Goal: Task Accomplishment & Management: Manage account settings

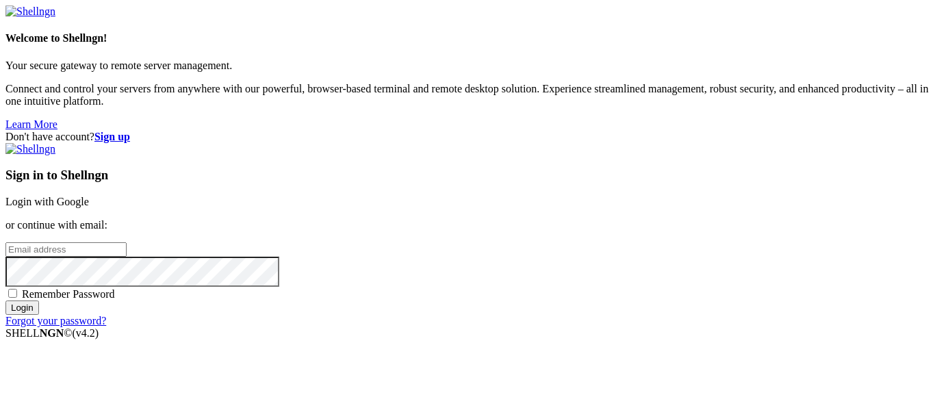
click at [892, 166] on div "Don't have account? Sign up Sign in to Shellngn Login with Google or continue w…" at bounding box center [467, 229] width 924 height 196
click at [89, 196] on link "Login with Google" at bounding box center [46, 202] width 83 height 12
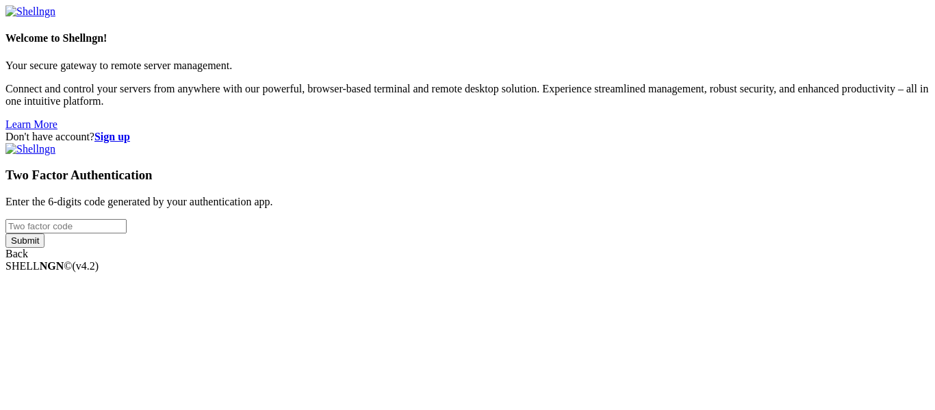
click at [127, 219] on input "number" at bounding box center [65, 226] width 121 height 14
paste input "266571"
type input "266571"
click at [44, 248] on input "Submit" at bounding box center [24, 240] width 39 height 14
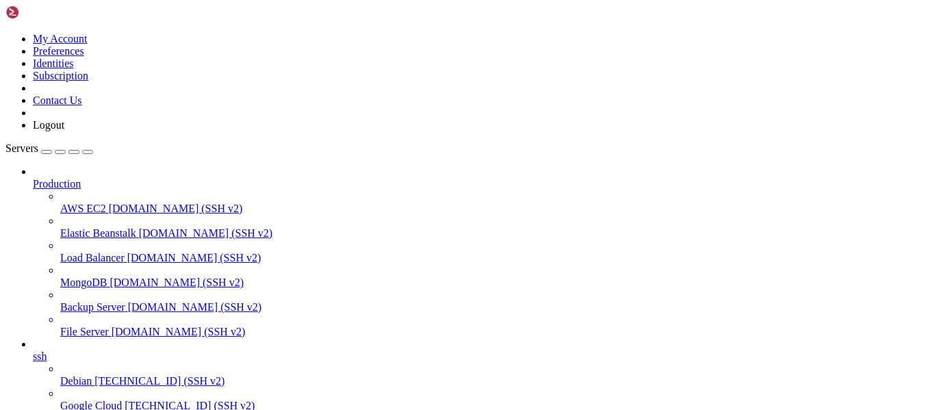
click at [68, 203] on span "AWS EC2" at bounding box center [83, 209] width 46 height 12
click at [33, 178] on icon at bounding box center [33, 178] width 0 height 0
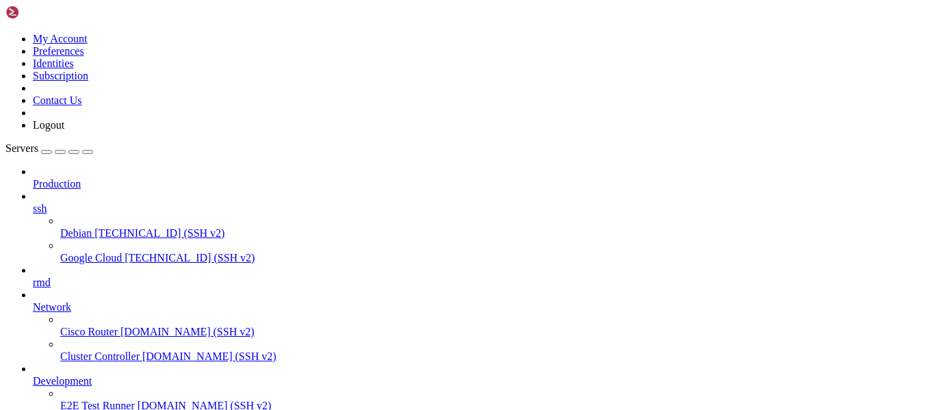
click at [92, 227] on span "Debian" at bounding box center [75, 233] width 31 height 12
click at [122, 252] on span "Google Cloud" at bounding box center [91, 258] width 62 height 12
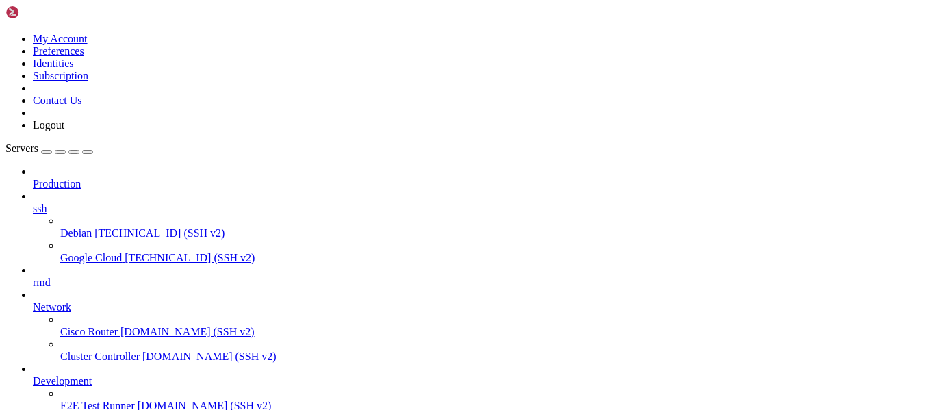
click at [92, 375] on span "Development" at bounding box center [62, 381] width 59 height 12
click at [33, 301] on icon at bounding box center [33, 301] width 0 height 0
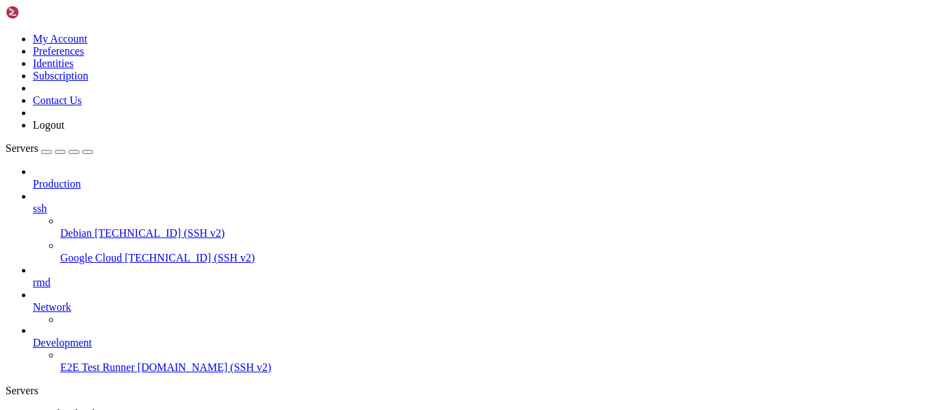
scroll to position [0, 0]
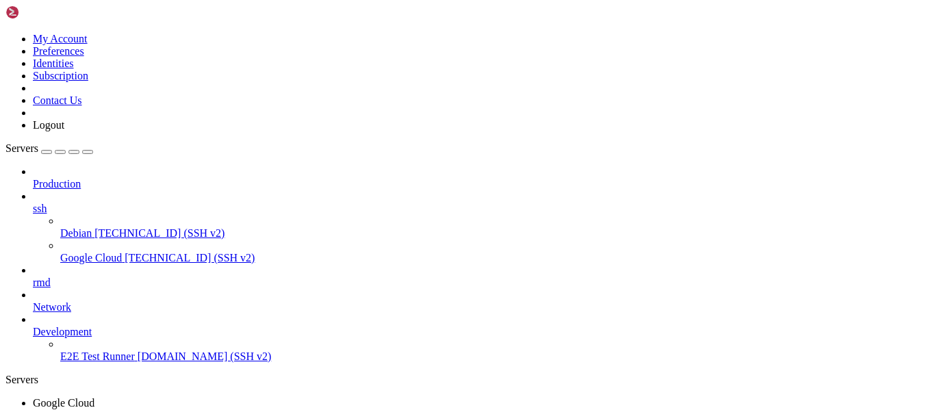
click at [33, 326] on icon at bounding box center [33, 326] width 0 height 0
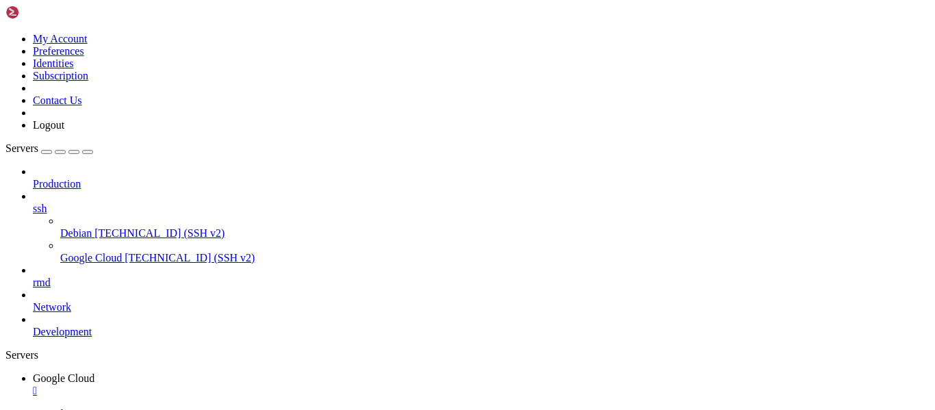
click at [141, 203] on link "ssh" at bounding box center [481, 209] width 897 height 12
click at [33, 203] on icon at bounding box center [33, 203] width 0 height 0
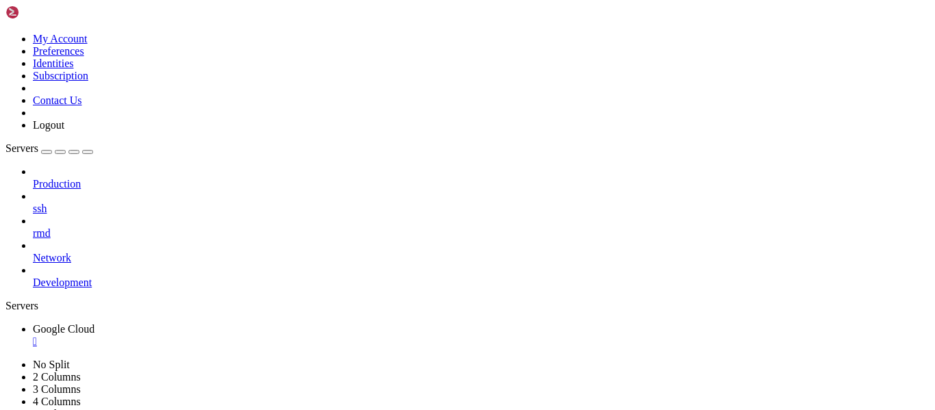
click at [5, 33] on icon at bounding box center [5, 33] width 0 height 0
click at [88, 38] on link "My Account" at bounding box center [60, 39] width 55 height 12
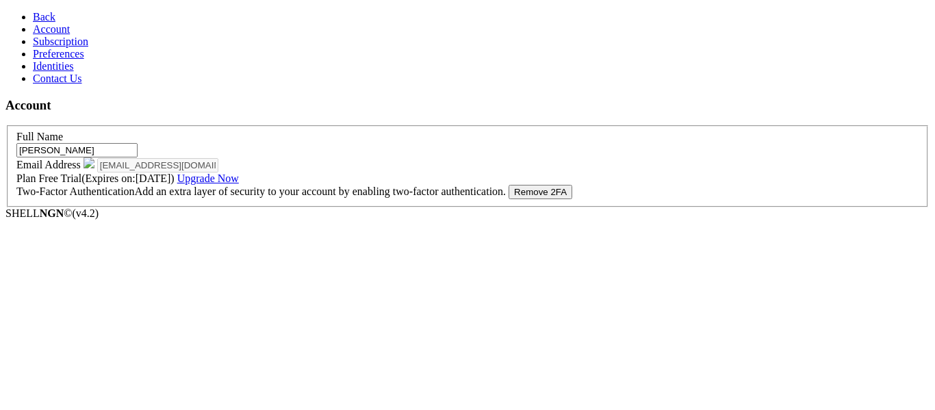
click at [85, 47] on link "Subscription" at bounding box center [60, 42] width 55 height 12
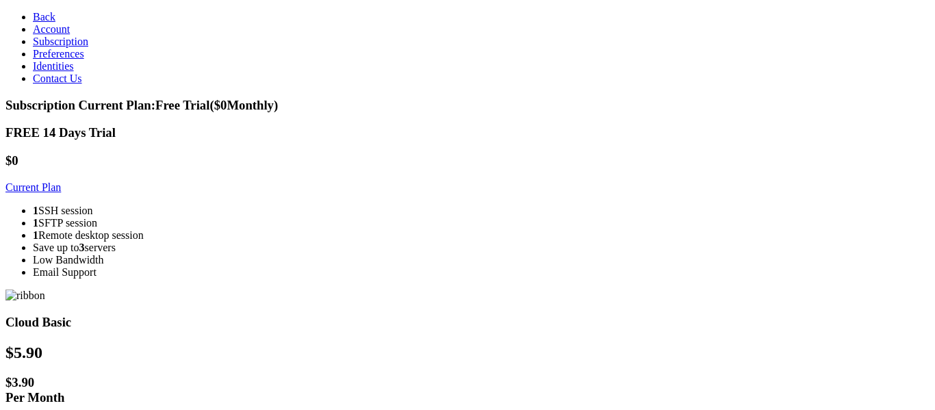
scroll to position [87, 0]
click at [53, 35] on span "Account" at bounding box center [51, 29] width 37 height 12
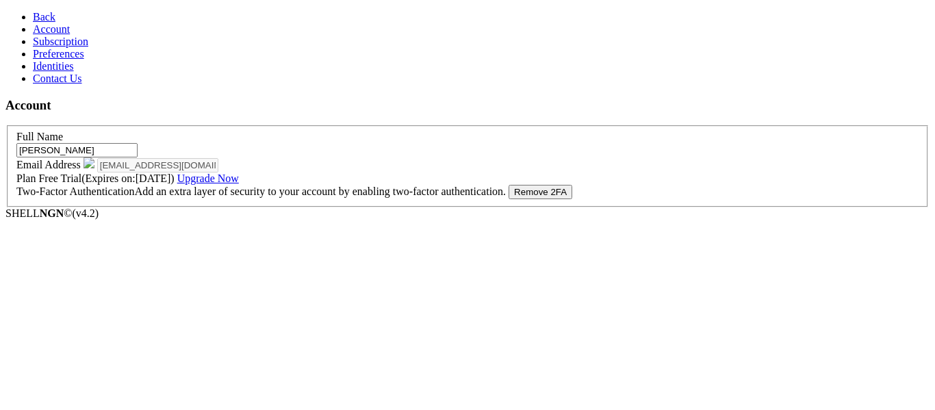
click at [33, 16] on span "Back" at bounding box center [44, 17] width 23 height 12
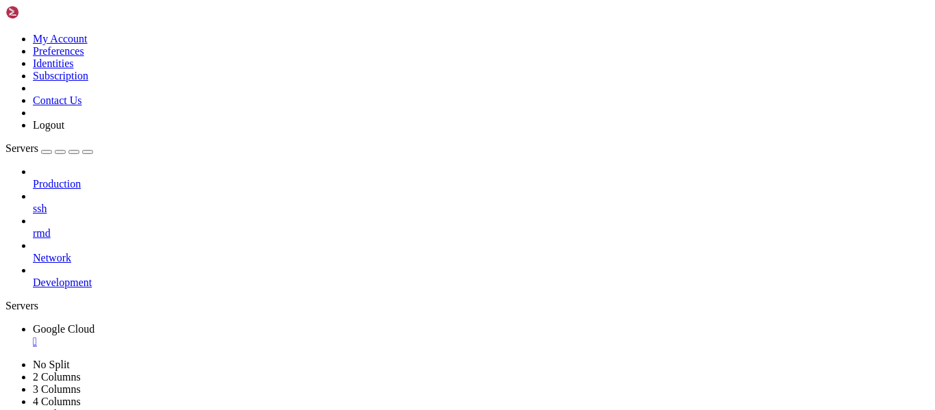
click at [267, 335] on div "" at bounding box center [481, 341] width 897 height 12
